Goal: Task Accomplishment & Management: Use online tool/utility

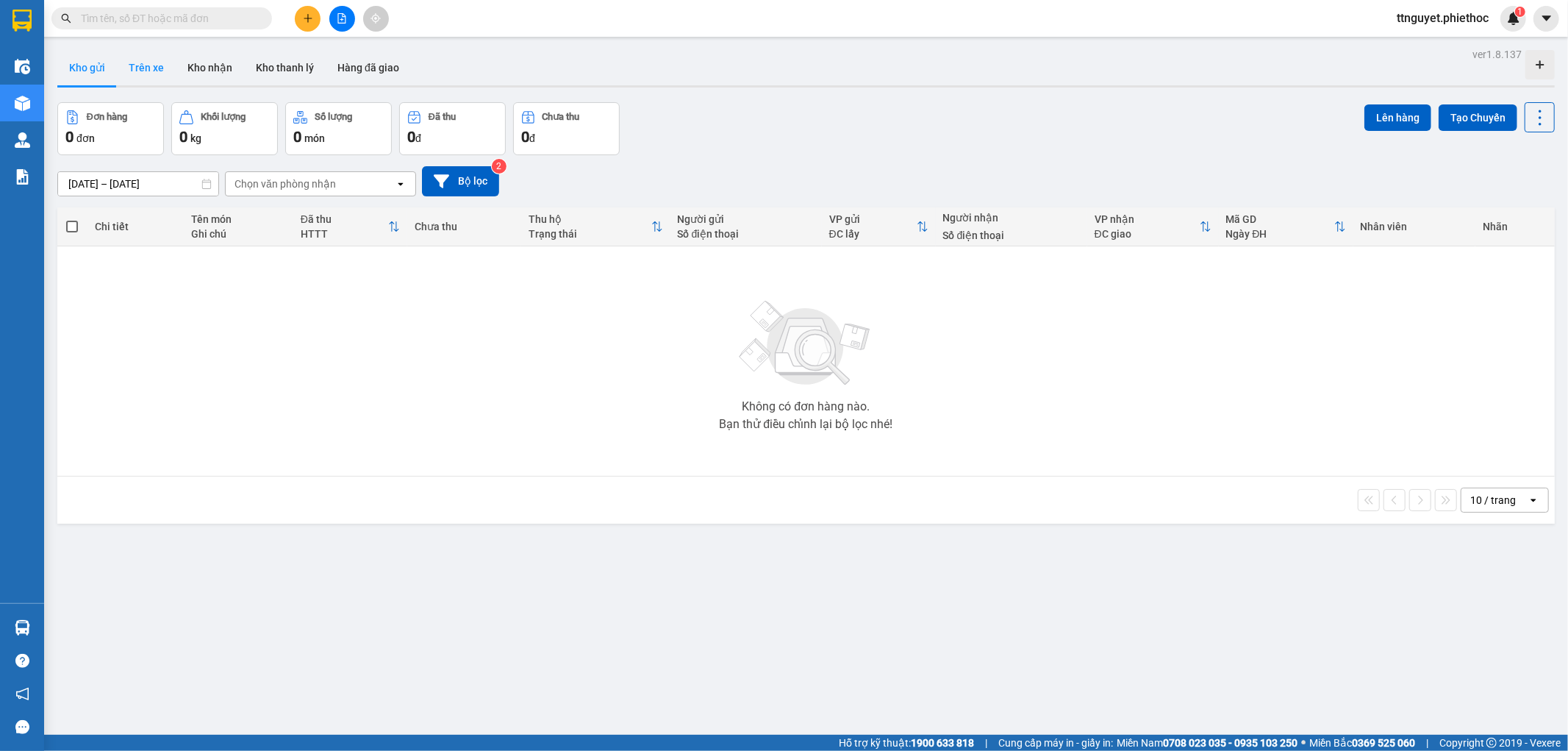
click at [145, 70] on button "Trên xe" at bounding box center [147, 67] width 59 height 35
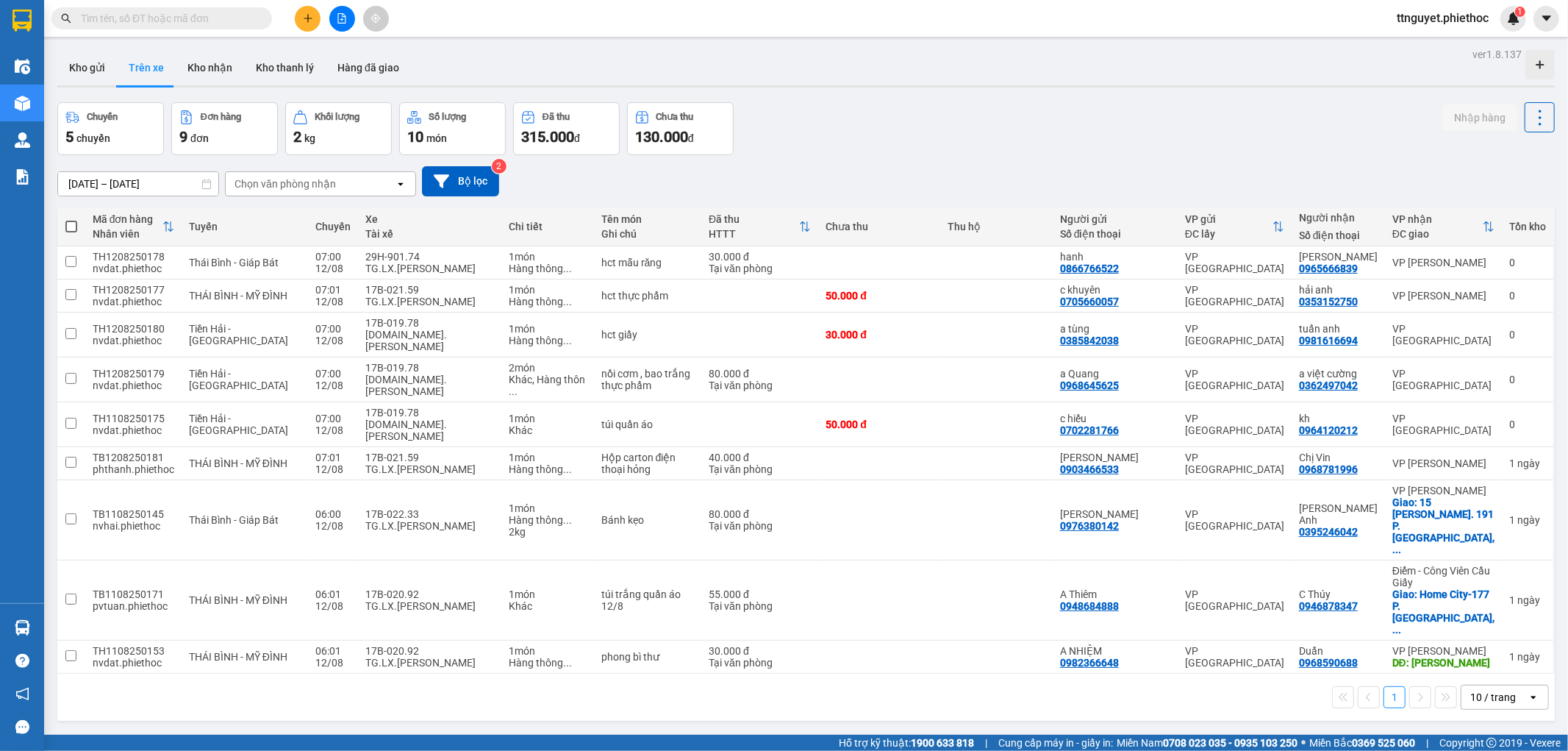
click at [324, 186] on div "Chọn văn phòng nhận" at bounding box center [285, 183] width 102 height 15
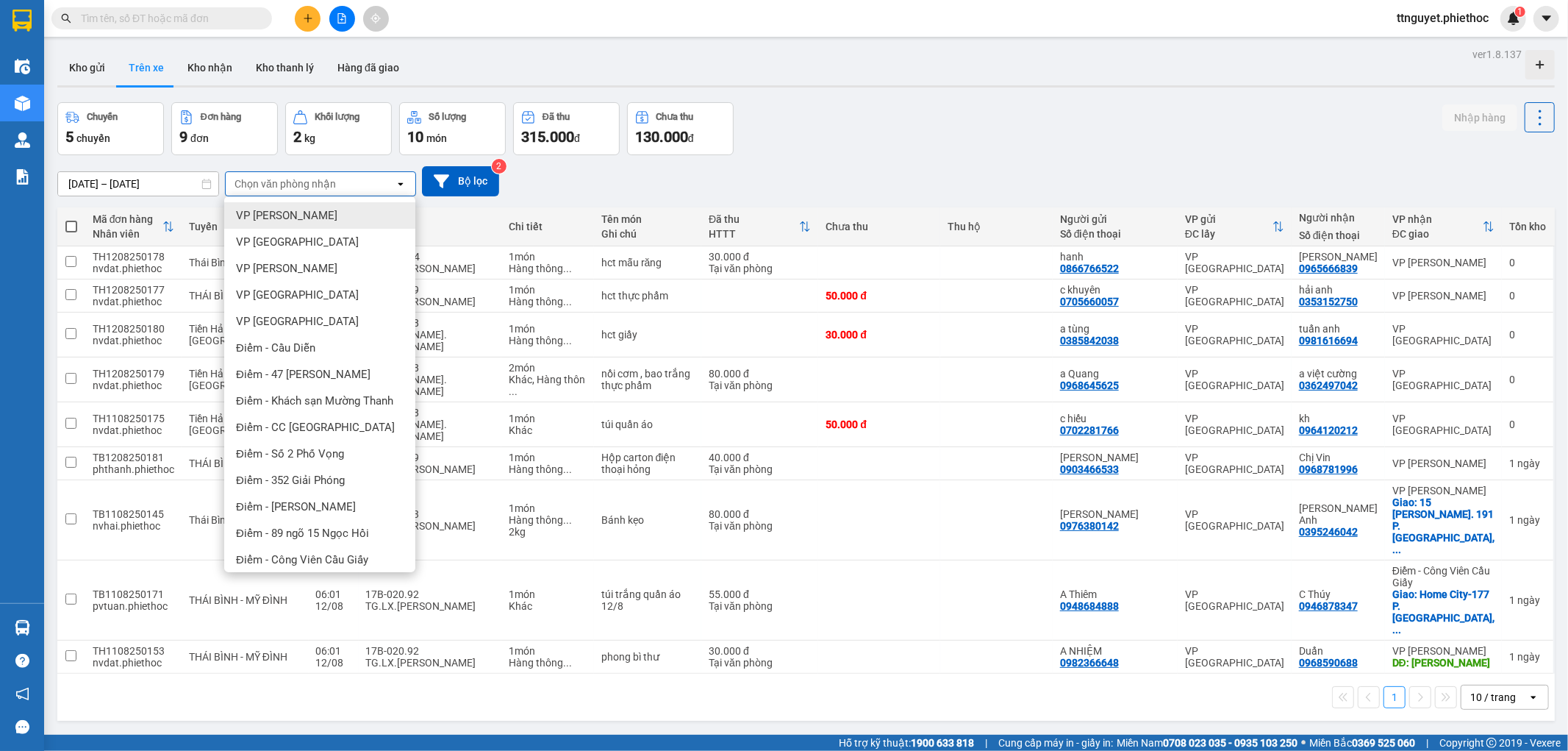
click at [299, 215] on span "VP Nguyễn Xiển" at bounding box center [286, 215] width 102 height 15
